Goal: Transaction & Acquisition: Purchase product/service

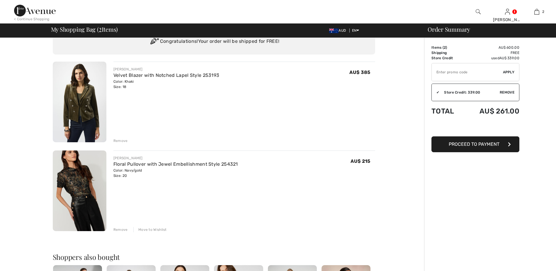
scroll to position [29, 0]
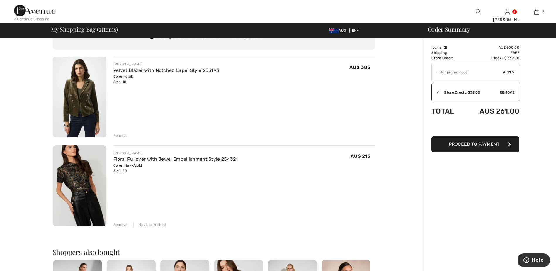
click at [149, 225] on div "Move to Wishlist" at bounding box center [149, 224] width 33 height 5
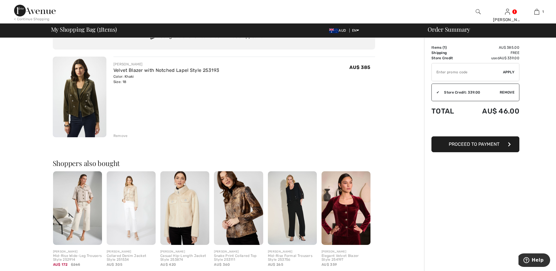
scroll to position [88, 0]
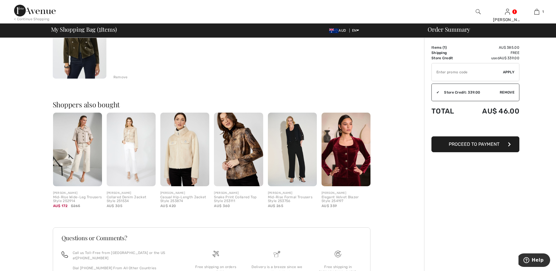
click at [351, 148] on img at bounding box center [346, 150] width 49 height 74
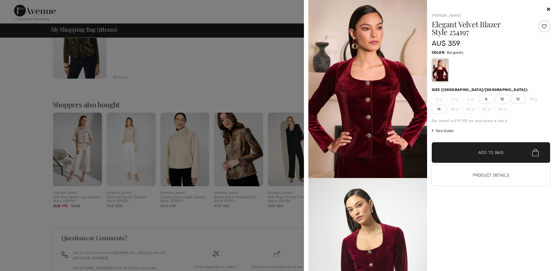
click at [546, 9] on div at bounding box center [491, 9] width 119 height 7
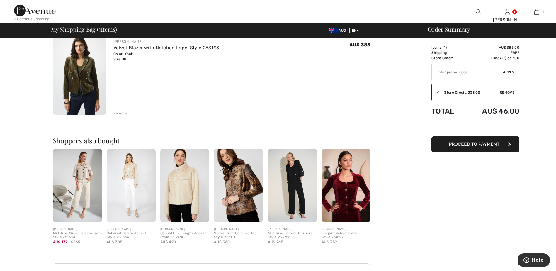
scroll to position [0, 0]
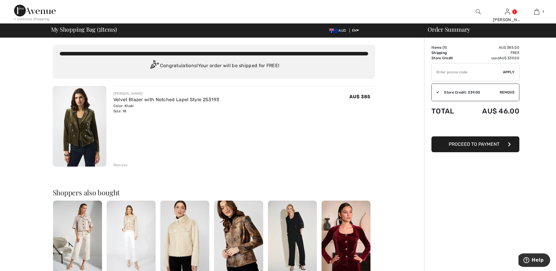
click at [42, 12] on img at bounding box center [35, 11] width 42 height 12
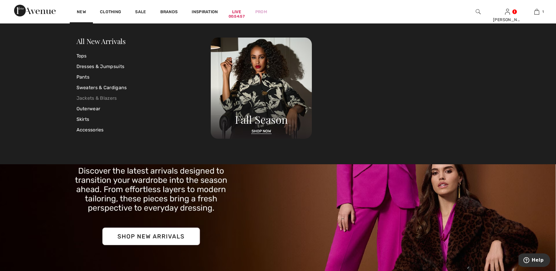
click at [83, 97] on link "Jackets & Blazers" at bounding box center [144, 98] width 135 height 11
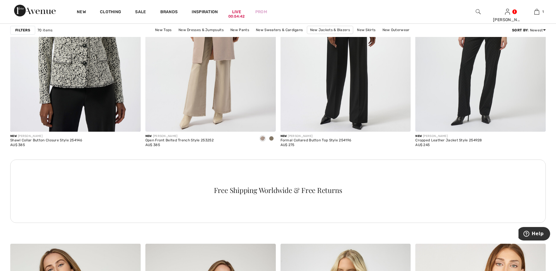
scroll to position [733, 0]
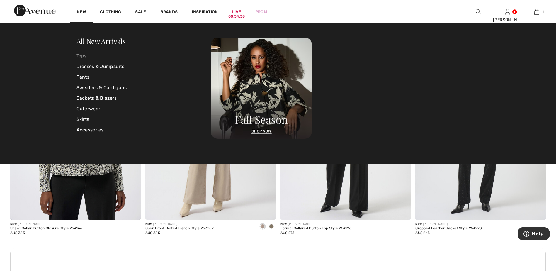
click at [82, 57] on link "Tops" at bounding box center [144, 56] width 135 height 11
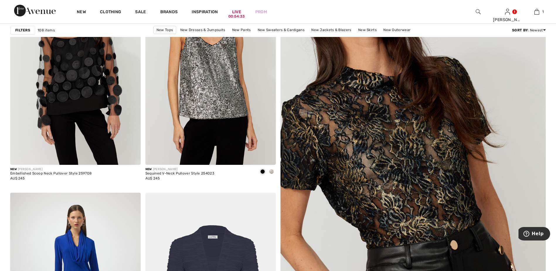
scroll to position [147, 0]
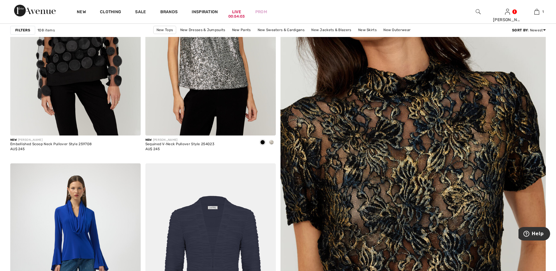
click at [400, 108] on img at bounding box center [413, 179] width 319 height 478
